Goal: Information Seeking & Learning: Learn about a topic

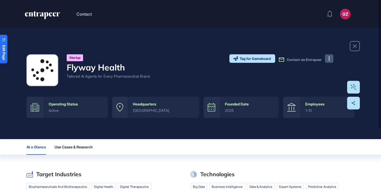
click at [331, 59] on button at bounding box center [329, 58] width 8 height 8
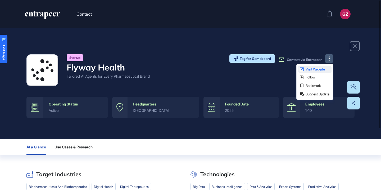
click at [328, 68] on span "Visit Website" at bounding box center [318, 69] width 25 height 3
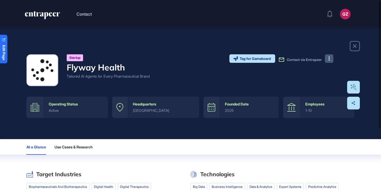
click at [109, 66] on h4 "Flyway Health" at bounding box center [108, 67] width 83 height 10
copy h4 "Flyway Health"
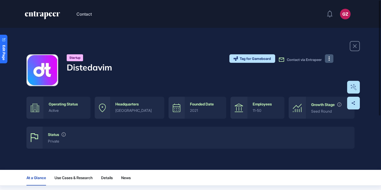
click at [328, 60] on button at bounding box center [329, 58] width 8 height 8
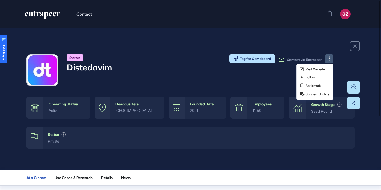
click at [327, 61] on button "Visit Website Follow Bookmark Suggest Update" at bounding box center [329, 58] width 8 height 8
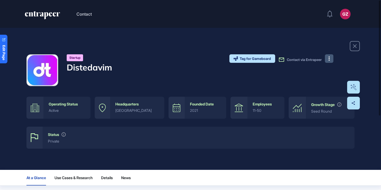
click at [329, 60] on icon at bounding box center [329, 58] width 1 height 4
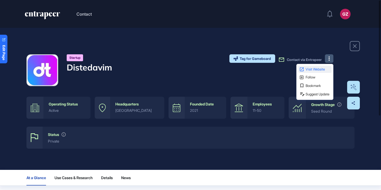
click at [324, 70] on span "Visit Website" at bounding box center [318, 69] width 25 height 3
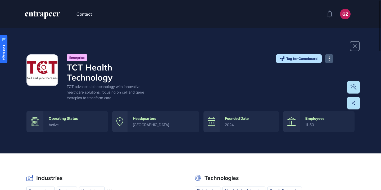
click at [331, 58] on button at bounding box center [329, 58] width 8 height 8
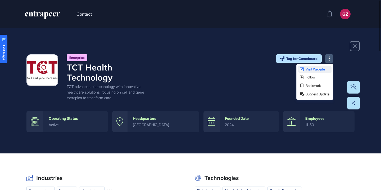
click at [326, 68] on span "Visit Website" at bounding box center [318, 69] width 25 height 3
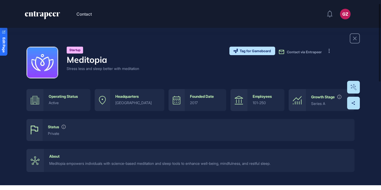
scroll to position [8, 0]
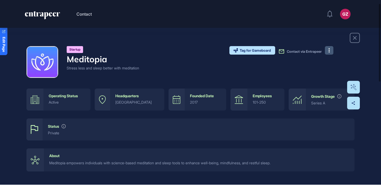
click at [329, 50] on icon at bounding box center [329, 50] width 1 height 4
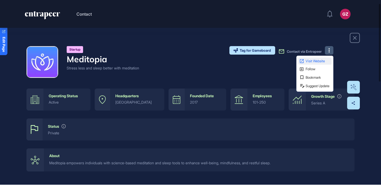
click at [321, 60] on span "Visit Website" at bounding box center [318, 60] width 25 height 3
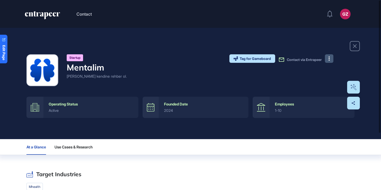
click at [331, 58] on button at bounding box center [329, 58] width 8 height 8
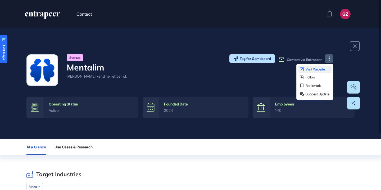
click at [323, 69] on span "Visit Website" at bounding box center [318, 69] width 25 height 3
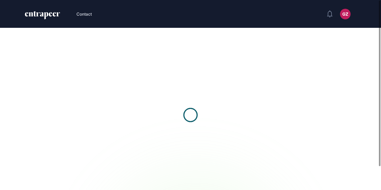
scroll to position [0, 0]
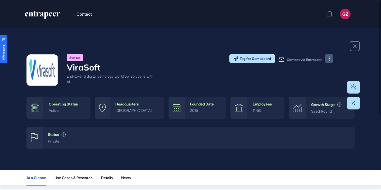
click at [331, 61] on button at bounding box center [329, 58] width 8 height 8
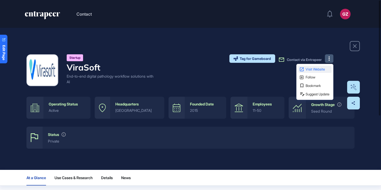
click at [322, 70] on span "Visit Website" at bounding box center [318, 69] width 25 height 3
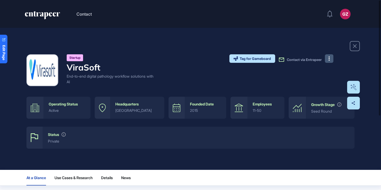
click at [96, 66] on h4 "ViraSoft" at bounding box center [112, 67] width 90 height 10
copy h4 "ViraSoft"
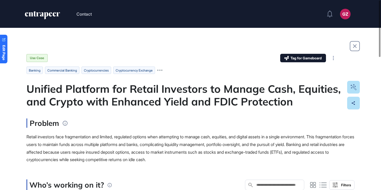
click at [150, 96] on div "Unified Platform for Retail Investors to Manage Cash, Equities, and Crypto with…" at bounding box center [190, 94] width 328 height 25
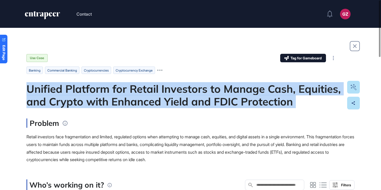
click at [150, 96] on div "Unified Platform for Retail Investors to Manage Cash, Equities, and Crypto with…" at bounding box center [190, 94] width 328 height 25
click at [146, 108] on div at bounding box center [146, 108] width 0 height 0
click at [166, 103] on div "Unified Platform for Retail Investors to Manage Cash, Equities, and Crypto with…" at bounding box center [190, 94] width 328 height 25
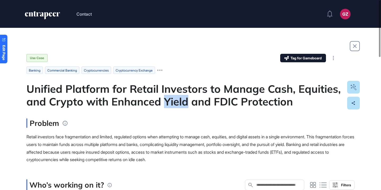
click at [166, 103] on div "Unified Platform for Retail Investors to Manage Cash, Equities, and Crypto with…" at bounding box center [190, 94] width 328 height 25
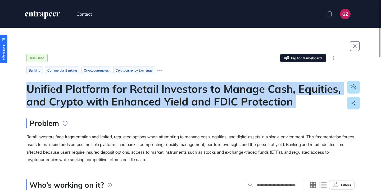
click at [166, 103] on div "Unified Platform for Retail Investors to Manage Cash, Equities, and Crypto with…" at bounding box center [190, 94] width 328 height 25
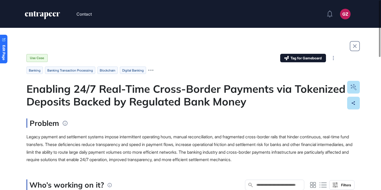
click at [168, 87] on div "Enabling 24/7 Real-Time Cross-Border Payments via Tokenized Deposits Backed by …" at bounding box center [190, 94] width 328 height 25
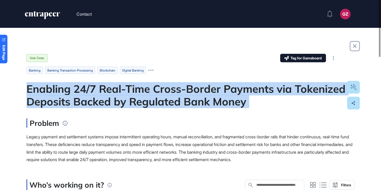
click at [168, 87] on div "Enabling 24/7 Real-Time Cross-Border Payments via Tokenized Deposits Backed by …" at bounding box center [190, 94] width 328 height 25
copy div "Enabling 24/7 Real-Time Cross-Border Payments via Tokenized Deposits Backed by …"
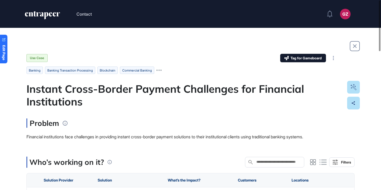
click at [181, 86] on div "Instant Cross-Border Payment Challenges for Financial Institutions" at bounding box center [190, 94] width 328 height 25
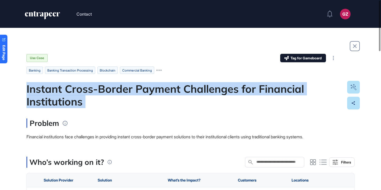
click at [181, 86] on div "Instant Cross-Border Payment Challenges for Financial Institutions" at bounding box center [190, 94] width 328 height 25
copy div "Instant Cross-Border Payment Challenges for Financial Institutions"
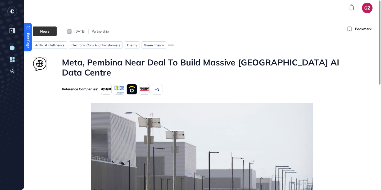
click at [155, 64] on h1 "Meta, Pembina Near Deal To Build Massive Alberta AI Data Centre" at bounding box center [202, 67] width 281 height 20
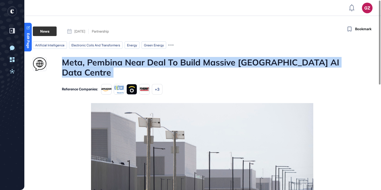
click at [155, 64] on h1 "Meta, Pembina Near Deal To Build Massive Alberta AI Data Centre" at bounding box center [202, 67] width 281 height 20
copy h1 "Meta, Pembina Near Deal To Build Massive Alberta AI Data Centre"
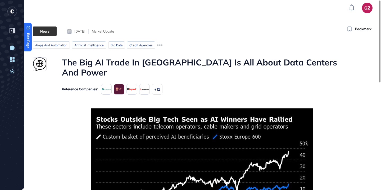
click at [159, 61] on h1 "The Big AI Trade In Europe Is All About Data Centers And Power" at bounding box center [202, 67] width 281 height 20
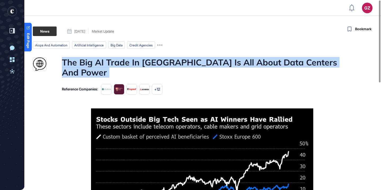
click at [159, 61] on h1 "The Big AI Trade In Europe Is All About Data Centers And Power" at bounding box center [202, 67] width 281 height 20
click at [156, 50] on div at bounding box center [156, 50] width 0 height 0
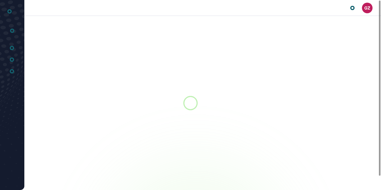
scroll to position [0, 0]
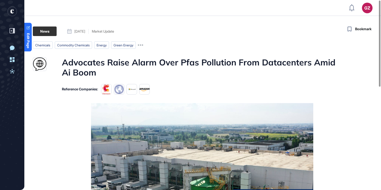
click at [170, 66] on h1 "Advocates Raise Alarm Over Pfas Pollution From Datacenters Amid Ai Boom" at bounding box center [202, 67] width 281 height 20
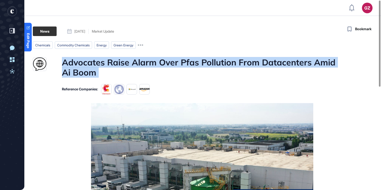
click at [170, 66] on h1 "Advocates Raise Alarm Over Pfas Pollution From Datacenters Amid Ai Boom" at bounding box center [202, 67] width 281 height 20
click at [167, 50] on div at bounding box center [167, 50] width 0 height 0
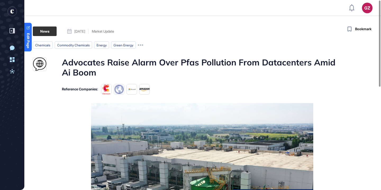
click at [177, 61] on h1 "Advocates Raise Alarm Over Pfas Pollution From Datacenters Amid Ai Boom" at bounding box center [202, 67] width 281 height 20
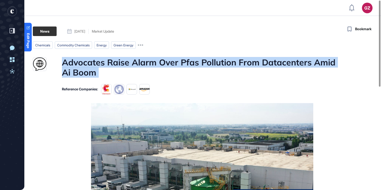
click at [177, 61] on h1 "Advocates Raise Alarm Over Pfas Pollution From Datacenters Amid Ai Boom" at bounding box center [202, 67] width 281 height 20
copy h1 "Advocates Raise Alarm Over Pfas Pollution From Datacenters Amid Ai Boom"
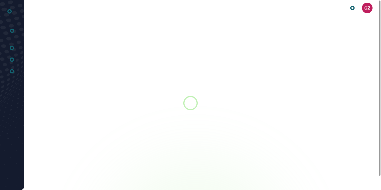
scroll to position [0, 0]
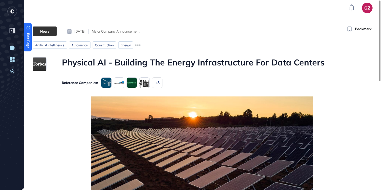
click at [169, 64] on h1 "Physical AI - Building The Energy Infrastructure For Data Centers" at bounding box center [193, 64] width 263 height 14
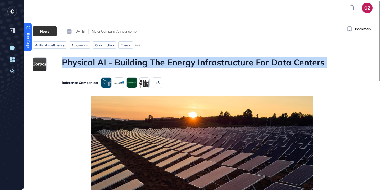
click at [169, 64] on h1 "Physical AI - Building The Energy Infrastructure For Data Centers" at bounding box center [193, 64] width 263 height 14
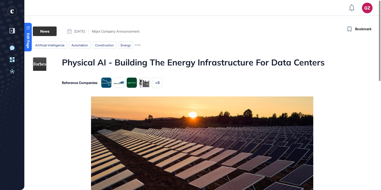
click at [171, 66] on h1 "Physical AI - Building The Energy Infrastructure For Data Centers" at bounding box center [193, 64] width 263 height 14
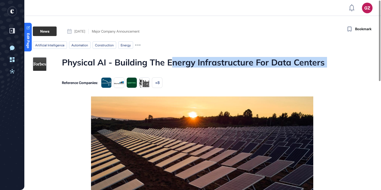
click at [170, 64] on h1 "Physical AI - Building The Energy Infrastructure For Data Centers" at bounding box center [193, 64] width 263 height 14
click at [171, 64] on h1 "Physical AI - Building The Energy Infrastructure For Data Centers" at bounding box center [193, 64] width 263 height 14
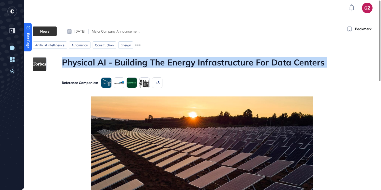
click at [171, 64] on h1 "Physical AI - Building The Energy Infrastructure For Data Centers" at bounding box center [193, 64] width 263 height 14
click at [167, 68] on div at bounding box center [167, 68] width 0 height 0
click at [176, 57] on h1 "Physical AI - Building The Energy Infrastructure For Data Centers" at bounding box center [193, 64] width 263 height 14
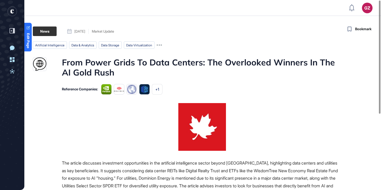
click at [162, 56] on main "News October 06, 2025 Market Update October 06, 2025 Market Update artificial i…" at bounding box center [202, 164] width 358 height 276
click at [158, 50] on div at bounding box center [158, 50] width 0 height 0
click at [160, 64] on h1 "From Power Grids To Data Centers: The Overlooked Winners In The AI Gold Rush" at bounding box center [202, 67] width 281 height 20
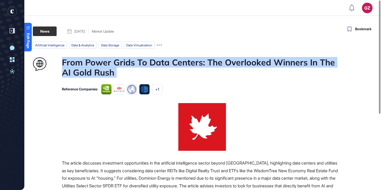
click at [160, 64] on h1 "From Power Grids To Data Centers: The Overlooked Winners In The AI Gold Rush" at bounding box center [202, 67] width 281 height 20
click at [157, 50] on div at bounding box center [157, 50] width 0 height 0
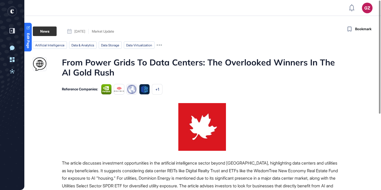
click at [155, 62] on h1 "From Power Grids To Data Centers: The Overlooked Winners In The AI Gold Rush" at bounding box center [202, 67] width 281 height 20
click at [170, 62] on h1 "From Power Grids To Data Centers: The Overlooked Winners In The AI Gold Rush" at bounding box center [202, 67] width 281 height 20
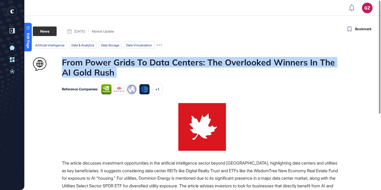
click at [170, 62] on h1 "From Power Grids To Data Centers: The Overlooked Winners In The AI Gold Rush" at bounding box center [202, 67] width 281 height 20
copy h1 "From Power Grids To Data Centers: The Overlooked Winners In The AI Gold Rush"
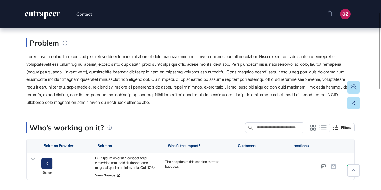
scroll to position [104, 0]
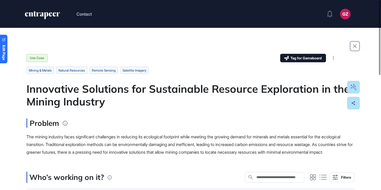
click at [135, 94] on div "Innovative Solutions for Sustainable Resource Exploration in the Mining Industry" at bounding box center [190, 94] width 328 height 25
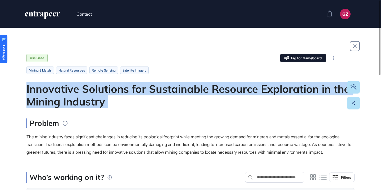
click at [135, 94] on div "Innovative Solutions for Sustainable Resource Exploration in the Mining Industry" at bounding box center [190, 94] width 328 height 25
copy div "Innovative Solutions for Sustainable Resource Exploration in the Mining Industry"
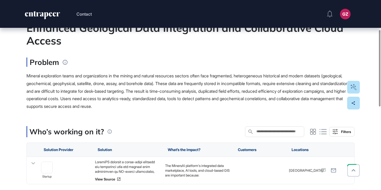
scroll to position [85, 0]
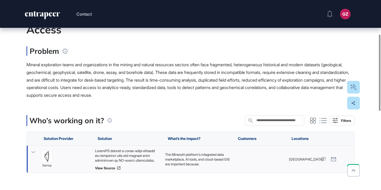
click at [136, 154] on div at bounding box center [127, 155] width 65 height 14
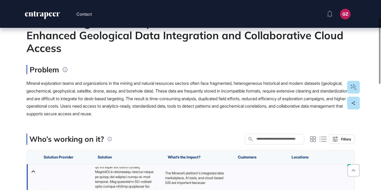
scroll to position [50, 0]
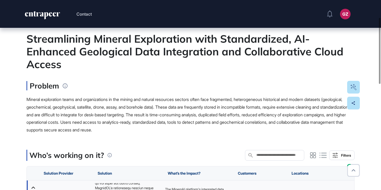
click at [132, 54] on div "Streamlining Mineral Exploration with Standardized, AI-Enhanced Geological Data…" at bounding box center [190, 51] width 328 height 38
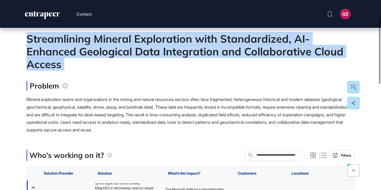
click at [132, 54] on div "Streamlining Mineral Exploration with Standardized, AI-Enhanced Geological Data…" at bounding box center [190, 51] width 328 height 38
copy div "Streamlining Mineral Exploration with Standardized, AI-Enhanced Geological Data…"
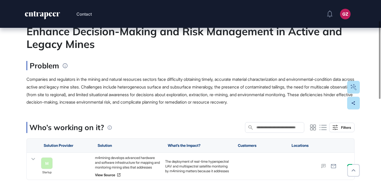
scroll to position [51, 0]
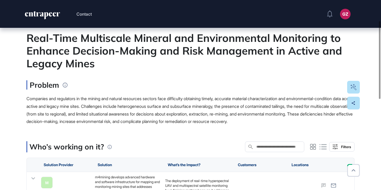
click at [142, 51] on div "Real-Time Multiscale Mineral and Environmental Monitoring to Enhance Decision-M…" at bounding box center [190, 51] width 328 height 38
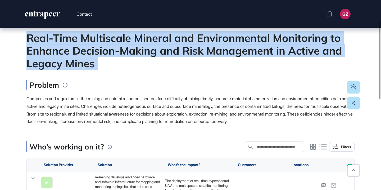
click at [142, 51] on div "Real-Time Multiscale Mineral and Environmental Monitoring to Enhance Decision-M…" at bounding box center [190, 51] width 328 height 38
copy div "Real-Time Multiscale Mineral and Environmental Monitoring to Enhance Decision-M…"
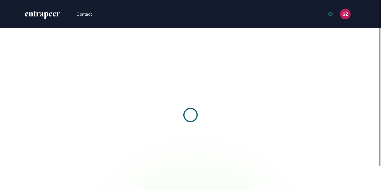
scroll to position [0, 0]
